Goal: Information Seeking & Learning: Learn about a topic

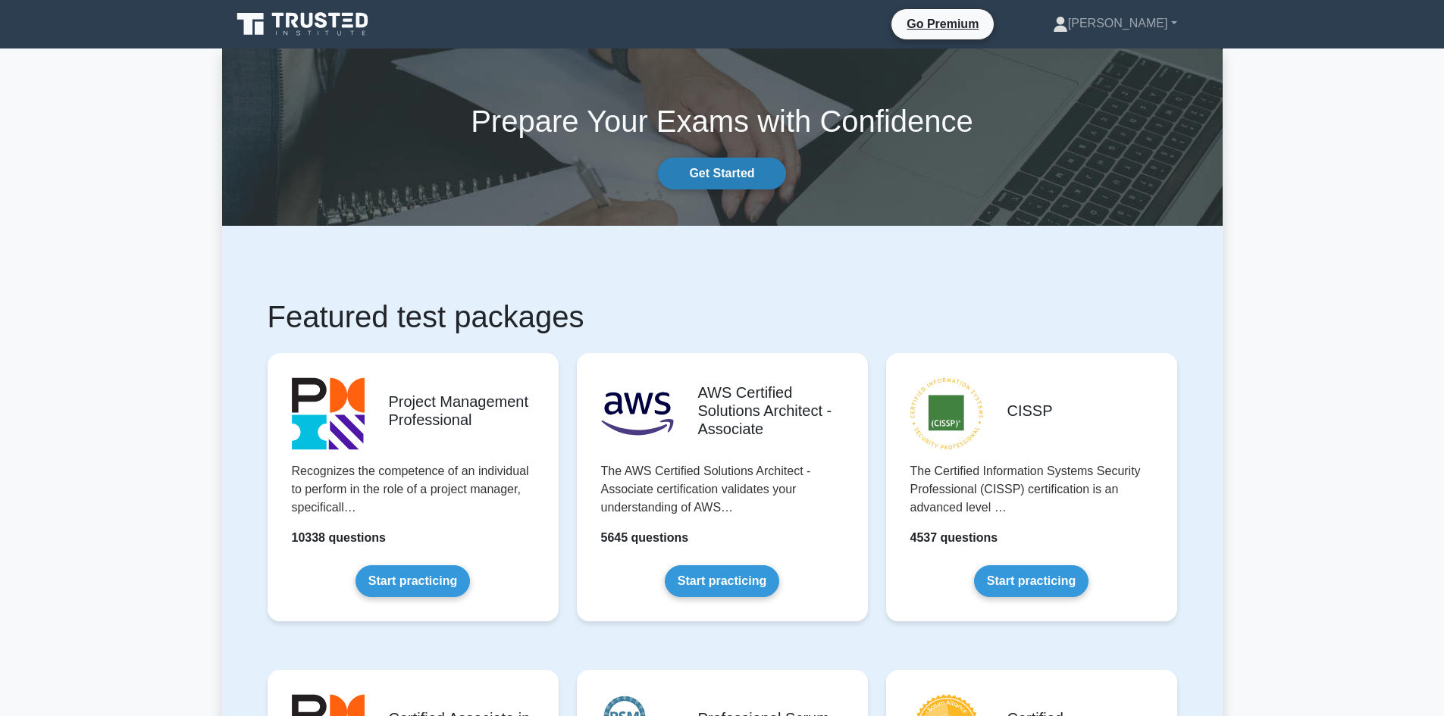
click at [747, 177] on link "Get Started" at bounding box center [721, 174] width 127 height 32
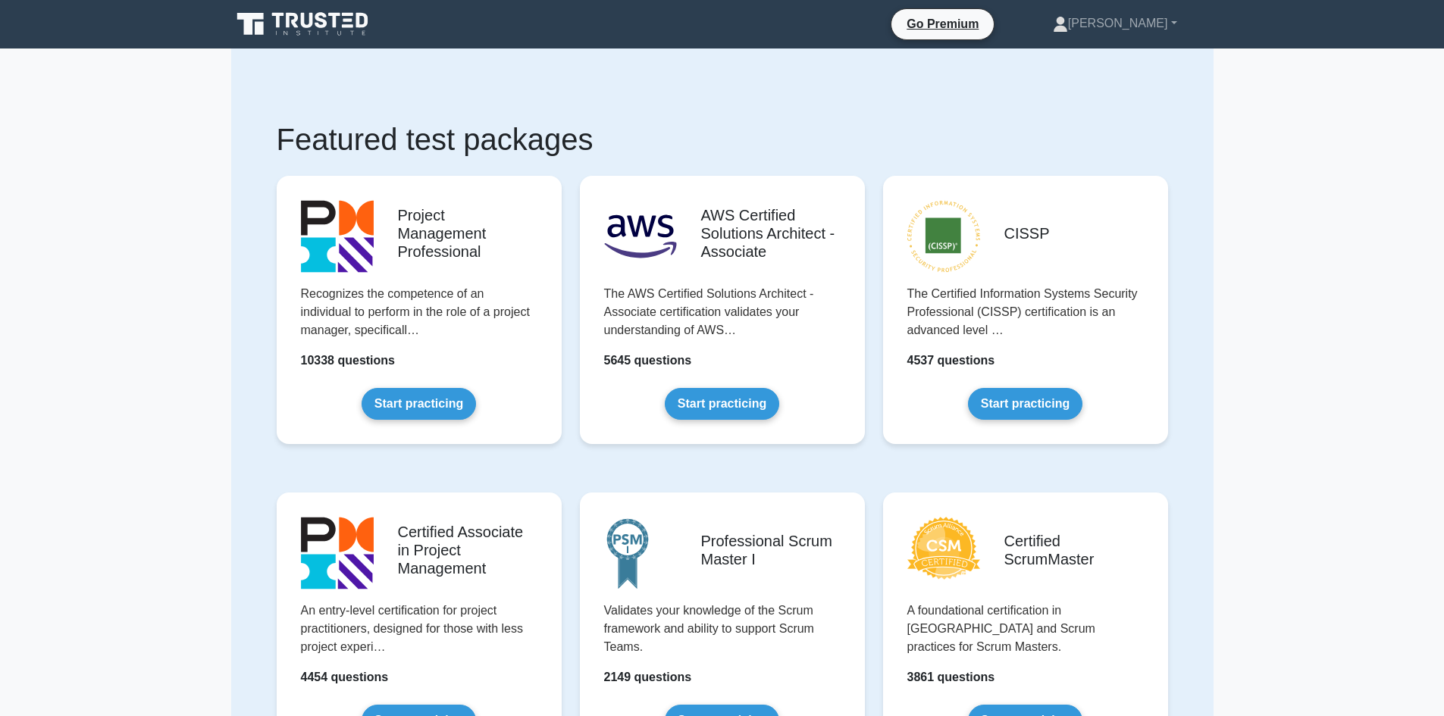
click at [313, 19] on icon at bounding box center [307, 20] width 12 height 15
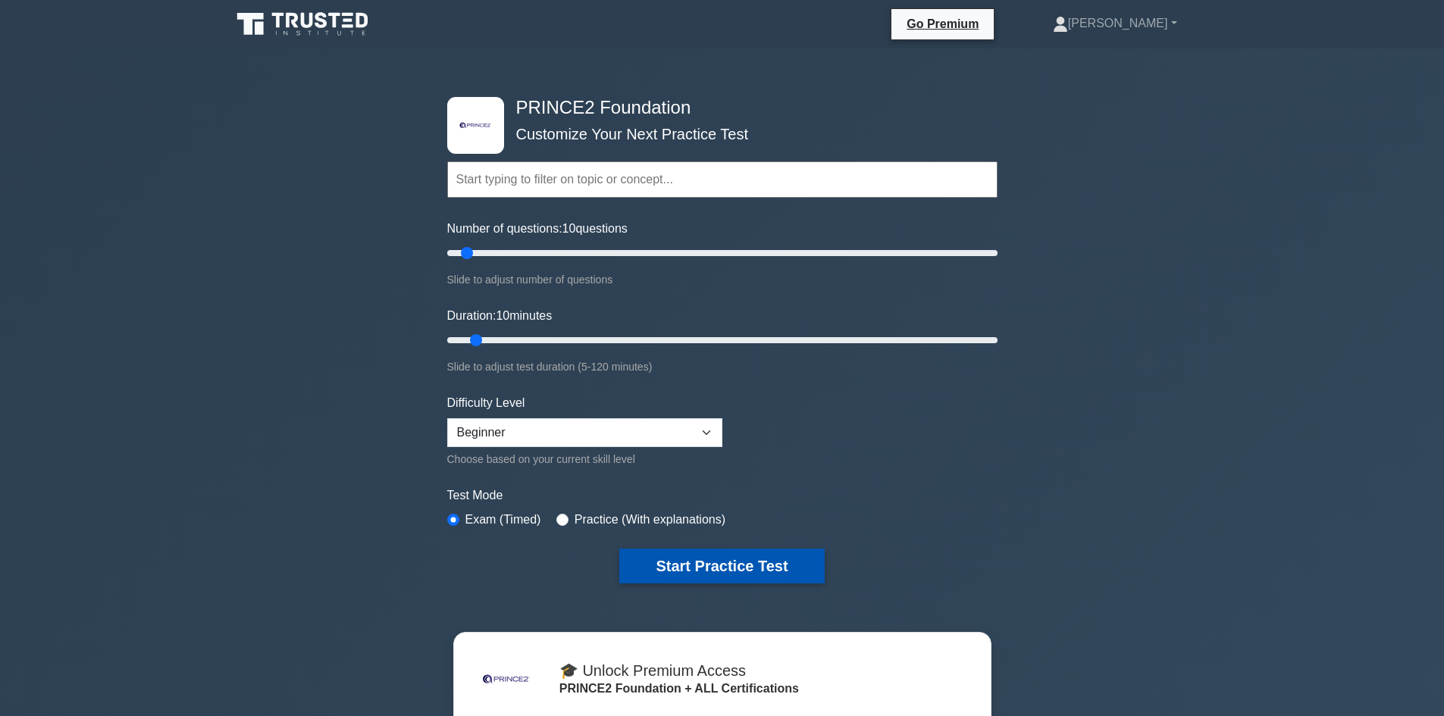
click at [716, 577] on button "Start Practice Test" at bounding box center [721, 566] width 205 height 35
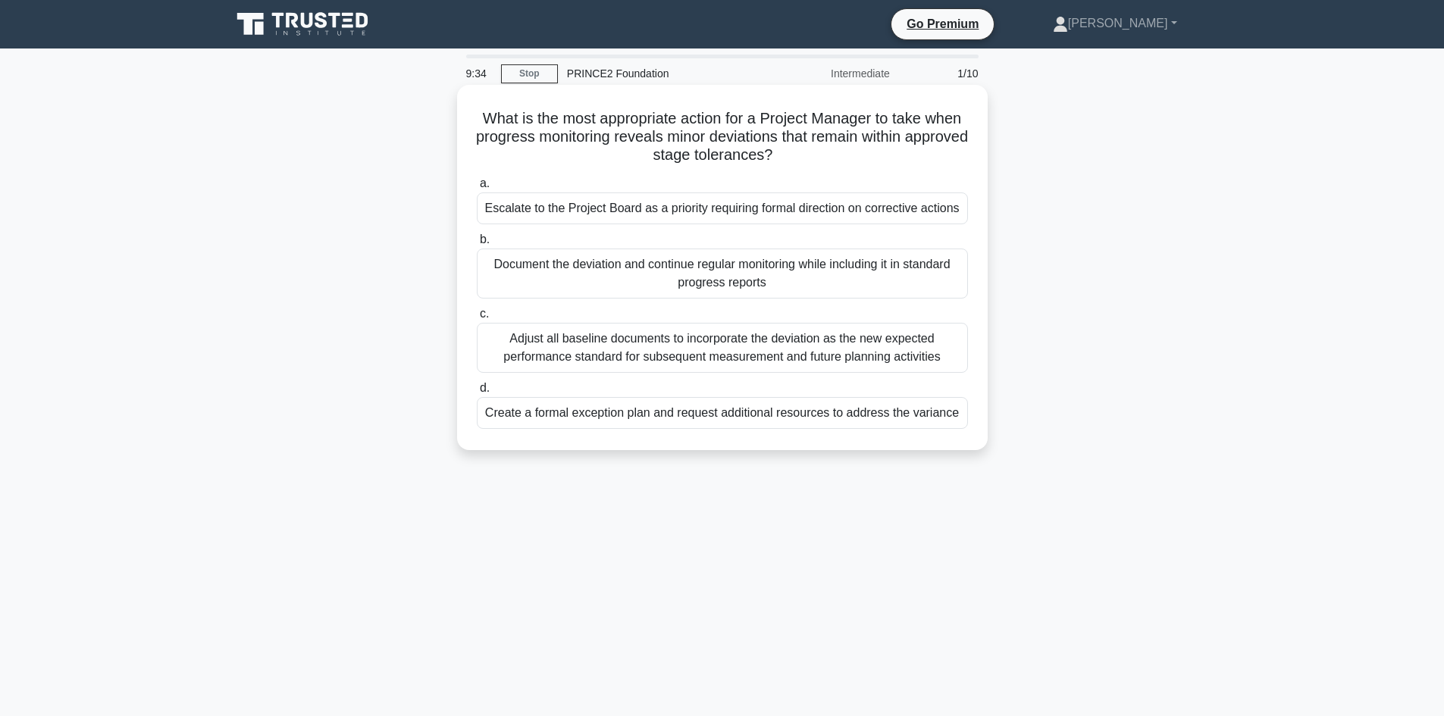
click at [641, 273] on div "Document the deviation and continue regular monitoring while including it in st…" at bounding box center [722, 274] width 491 height 50
click at [477, 245] on input "b. Document the deviation and continue regular monitoring while including it in…" at bounding box center [477, 240] width 0 height 10
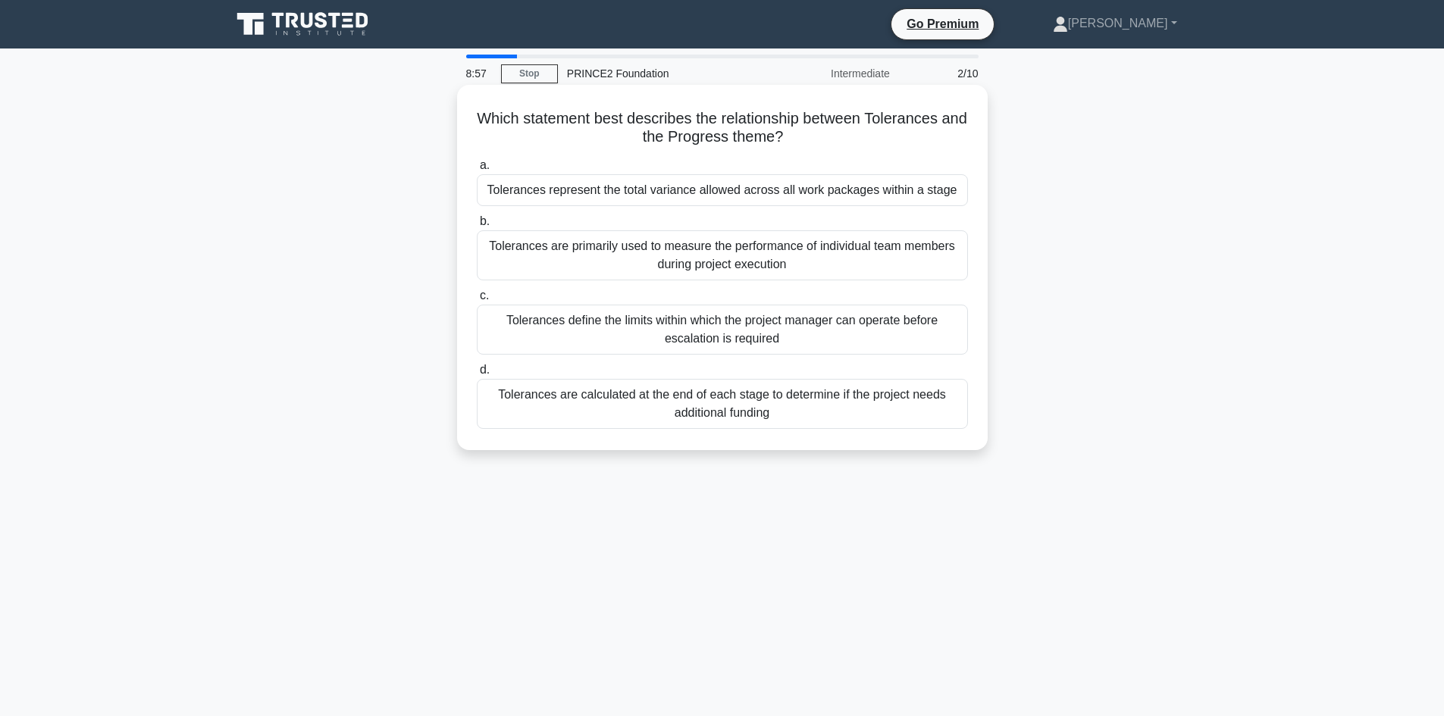
click at [584, 323] on div "Tolerances define the limits within which the project manager can operate befor…" at bounding box center [722, 330] width 491 height 50
click at [477, 301] on input "c. Tolerances define the limits within which the project manager can operate be…" at bounding box center [477, 296] width 0 height 10
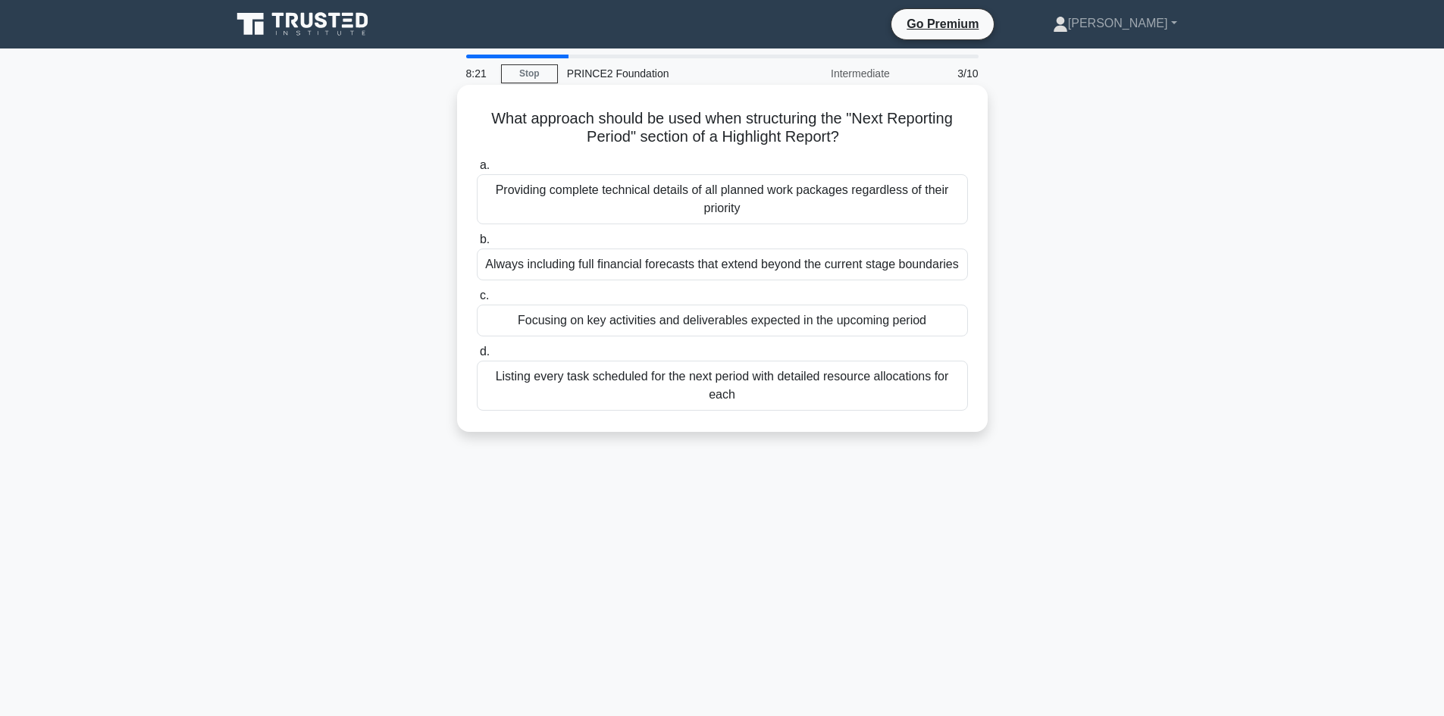
click at [578, 322] on div "Focusing on key activities and deliverables expected in the upcoming period" at bounding box center [722, 321] width 491 height 32
click at [477, 301] on input "c. Focusing on key activities and deliverables expected in the upcoming period" at bounding box center [477, 296] width 0 height 10
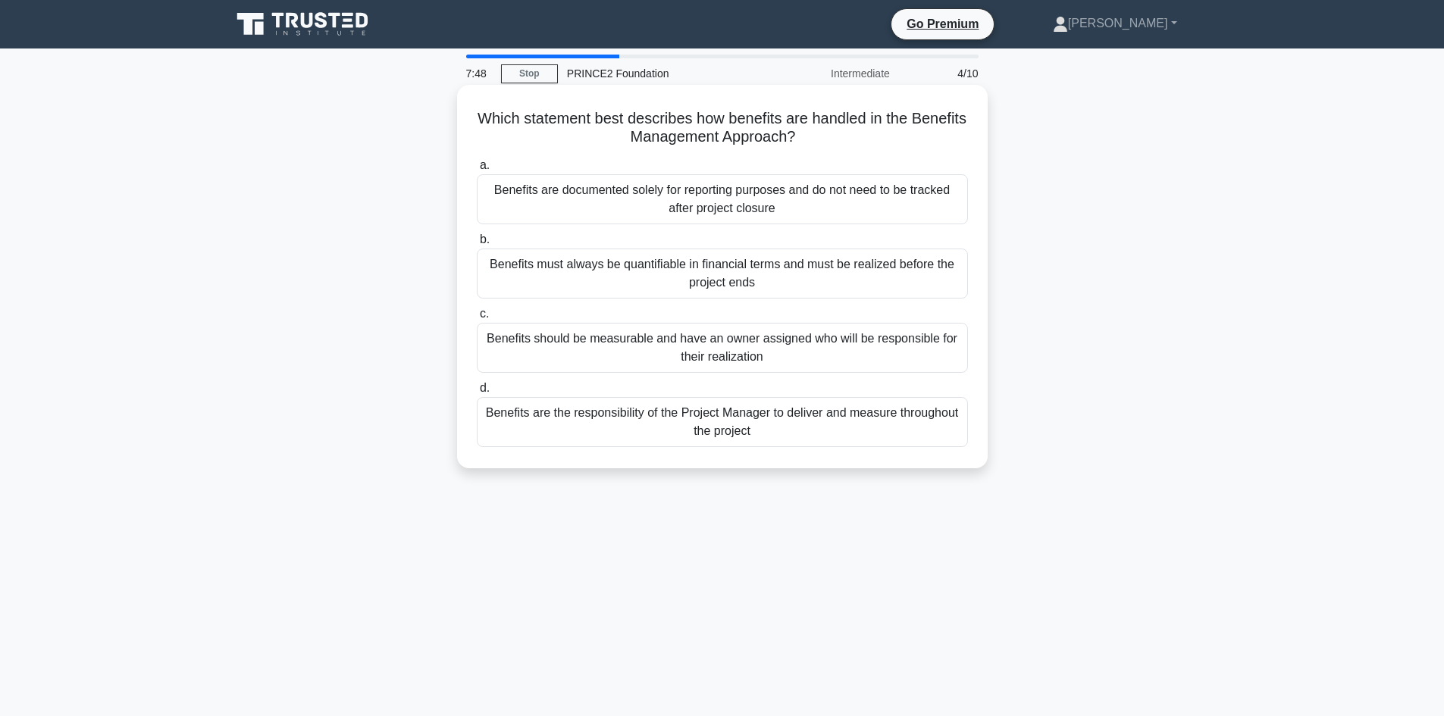
click at [672, 345] on div "Benefits should be measurable and have an owner assigned who will be responsibl…" at bounding box center [722, 348] width 491 height 50
click at [477, 319] on input "c. Benefits should be measurable and have an owner assigned who will be respons…" at bounding box center [477, 314] width 0 height 10
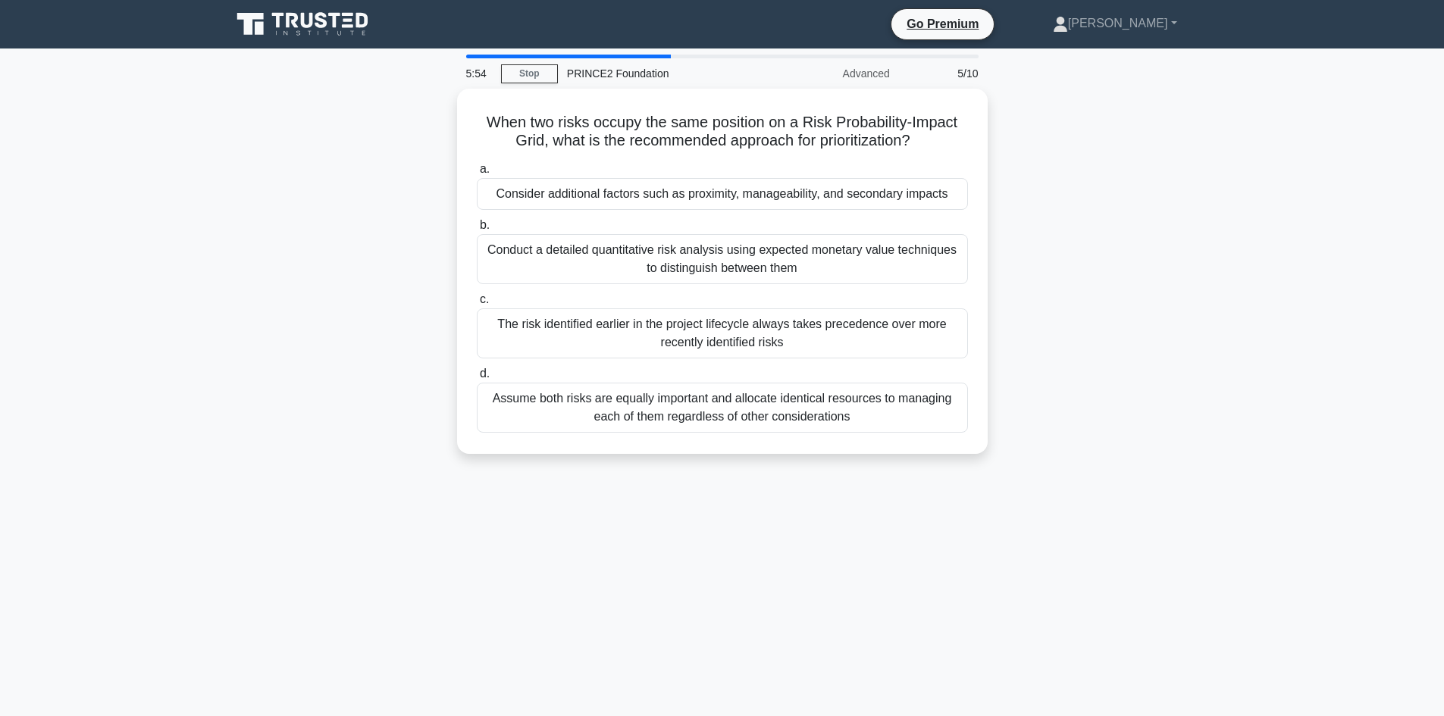
click at [1202, 475] on div "5:54 Stop PRINCE2 Foundation Advanced 5/10 When two risks occupy the same posit…" at bounding box center [722, 434] width 1001 height 758
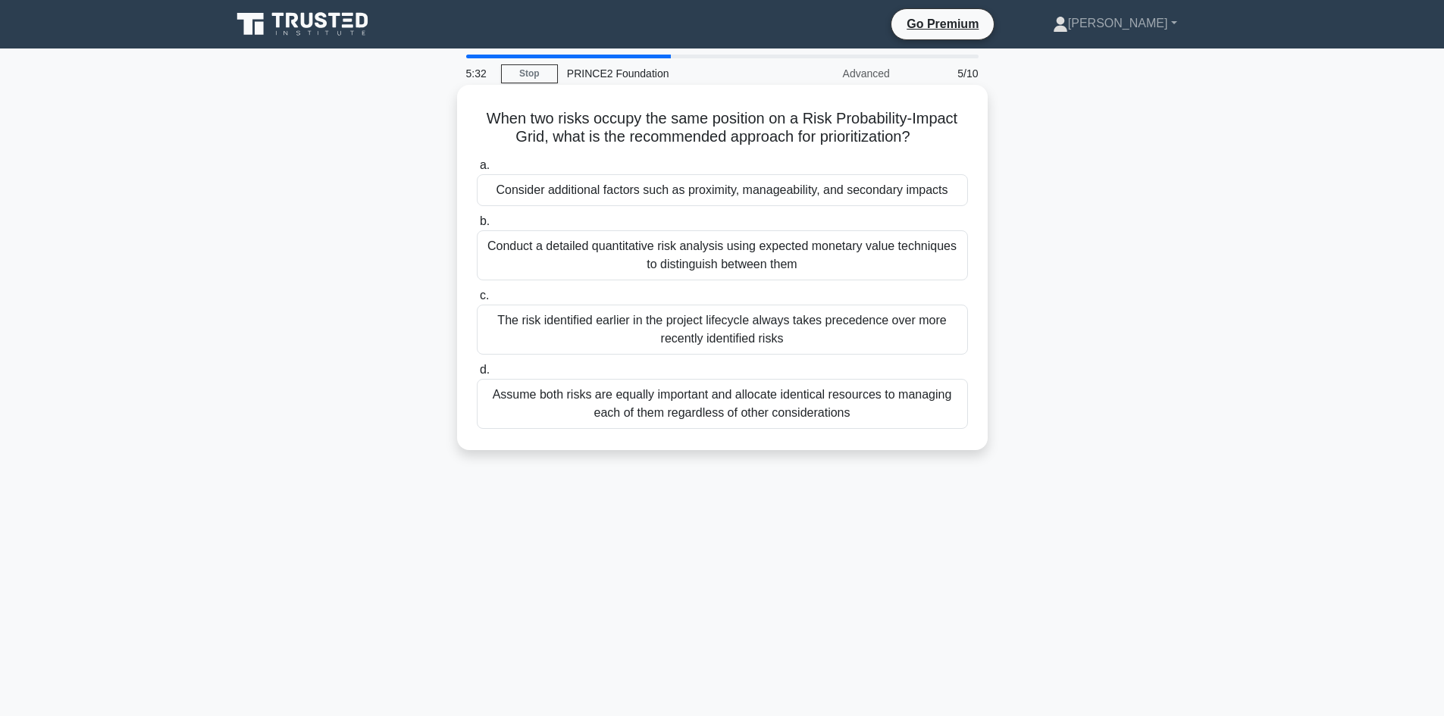
click at [761, 193] on div "Consider additional factors such as proximity, manageability, and secondary imp…" at bounding box center [722, 190] width 491 height 32
click at [477, 171] on input "a. Consider additional factors such as proximity, manageability, and secondary …" at bounding box center [477, 166] width 0 height 10
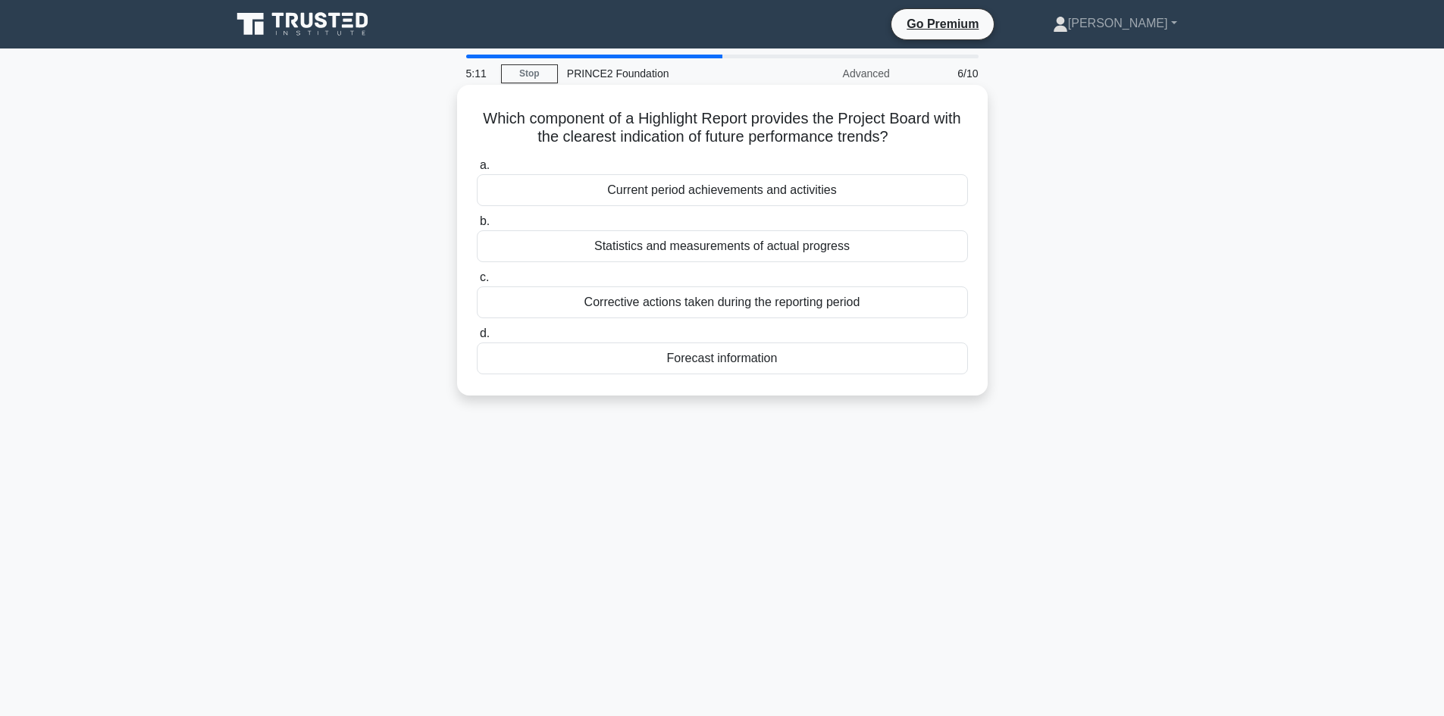
click at [796, 253] on div "Statistics and measurements of actual progress" at bounding box center [722, 246] width 491 height 32
click at [477, 227] on input "b. Statistics and measurements of actual progress" at bounding box center [477, 222] width 0 height 10
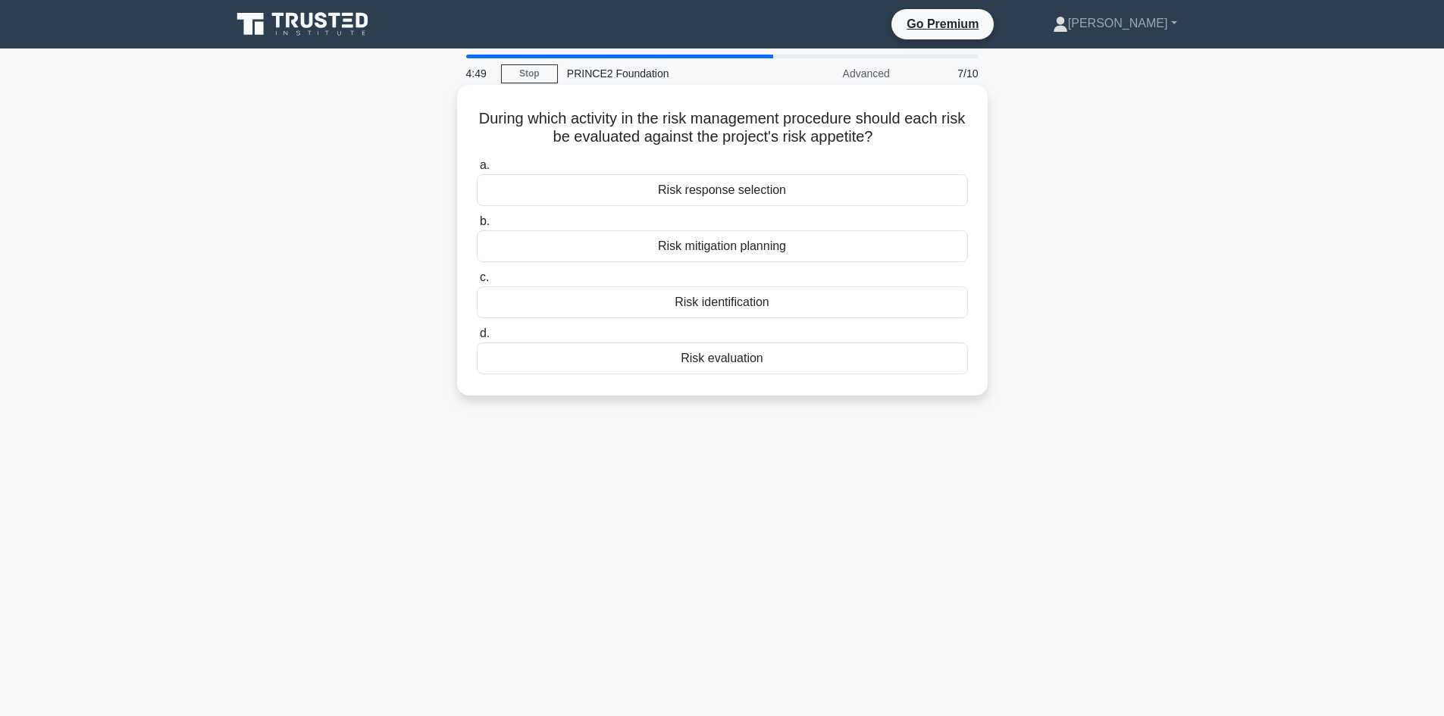
click at [749, 359] on div "Risk evaluation" at bounding box center [722, 359] width 491 height 32
click at [477, 339] on input "d. Risk evaluation" at bounding box center [477, 334] width 0 height 10
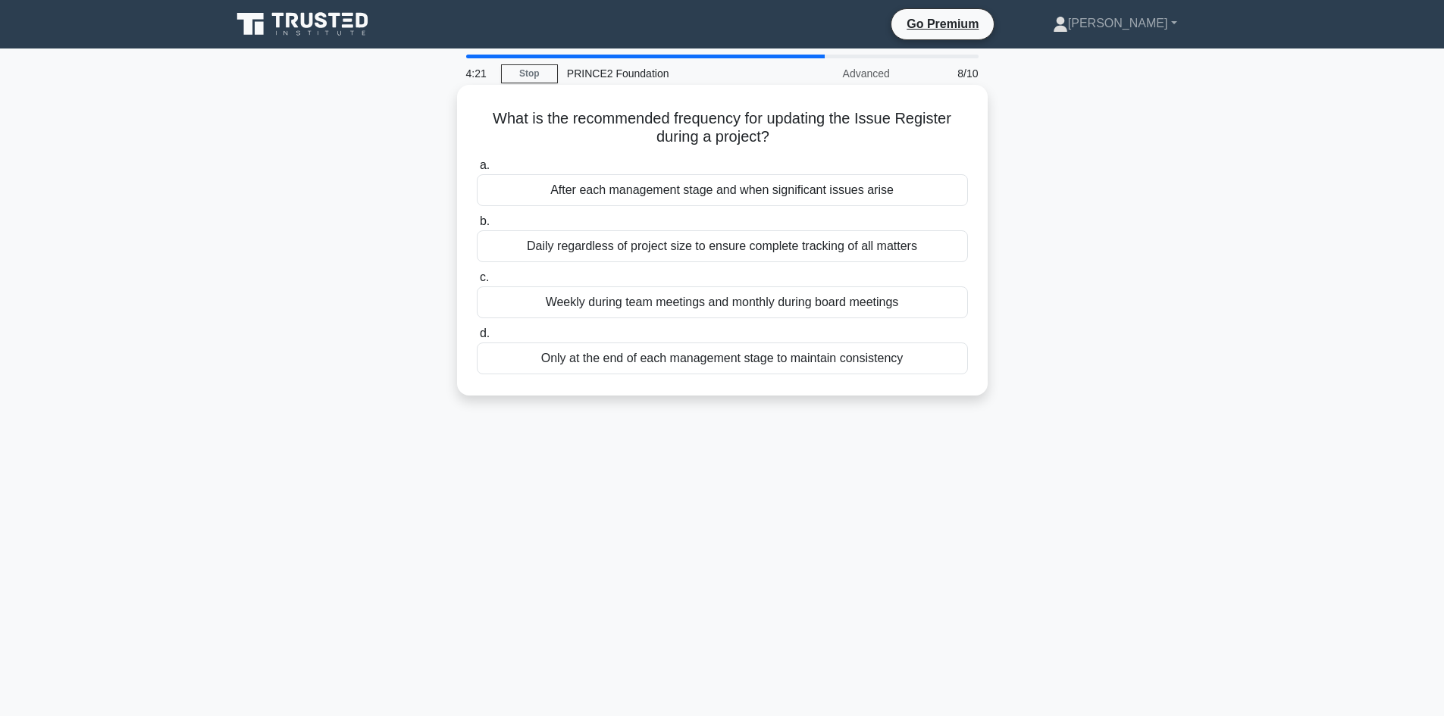
click at [822, 252] on div "Daily regardless of project size to ensure complete tracking of all matters" at bounding box center [722, 246] width 491 height 32
click at [477, 227] on input "b. Daily regardless of project size to ensure complete tracking of all matters" at bounding box center [477, 222] width 0 height 10
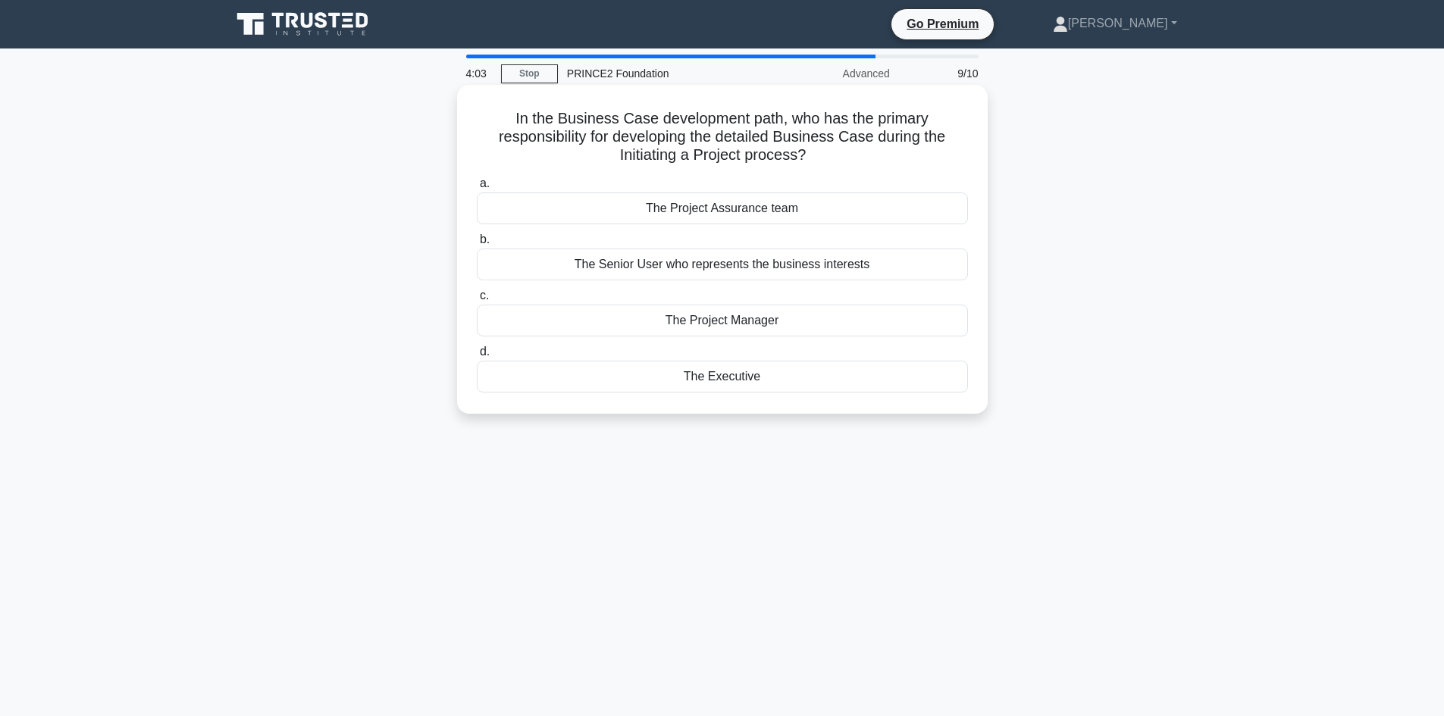
click at [581, 375] on div "The Executive" at bounding box center [722, 377] width 491 height 32
click at [477, 357] on input "d. The Executive" at bounding box center [477, 352] width 0 height 10
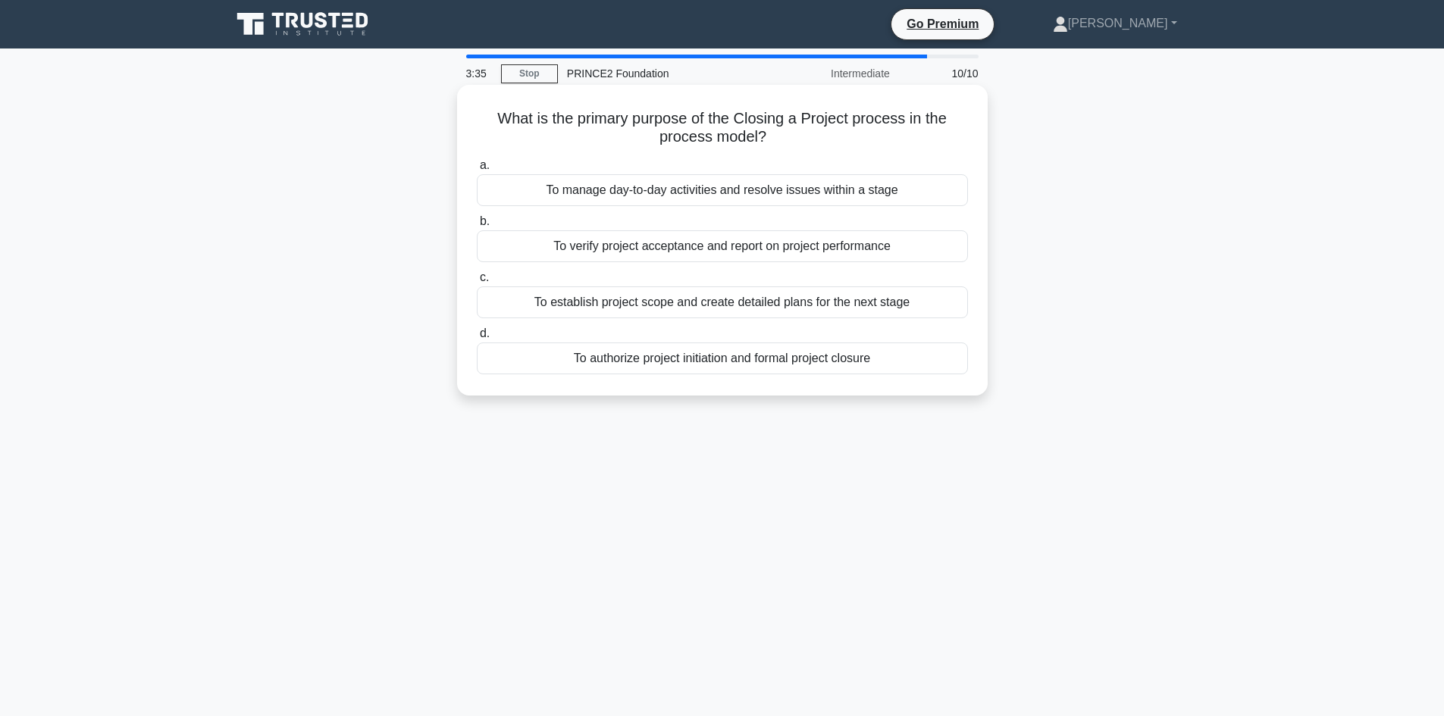
click at [684, 255] on div "To verify project acceptance and report on project performance" at bounding box center [722, 246] width 491 height 32
click at [477, 227] on input "b. To verify project acceptance and report on project performance" at bounding box center [477, 222] width 0 height 10
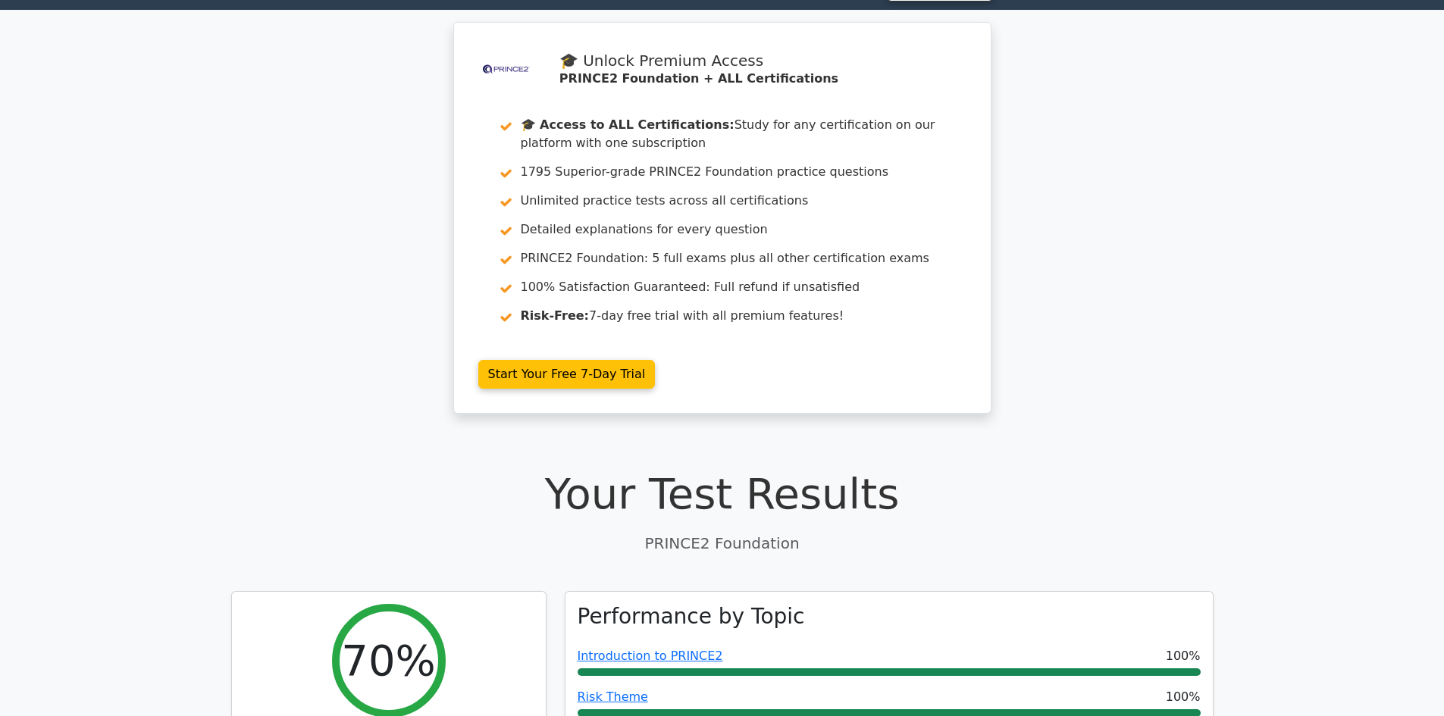
scroll to position [76, 0]
